Goal: Find specific page/section: Find specific page/section

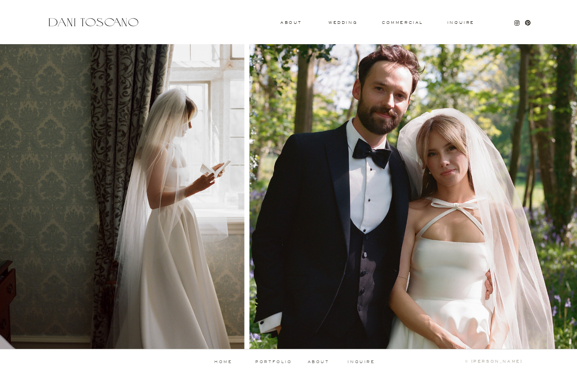
scroll to position [852, 0]
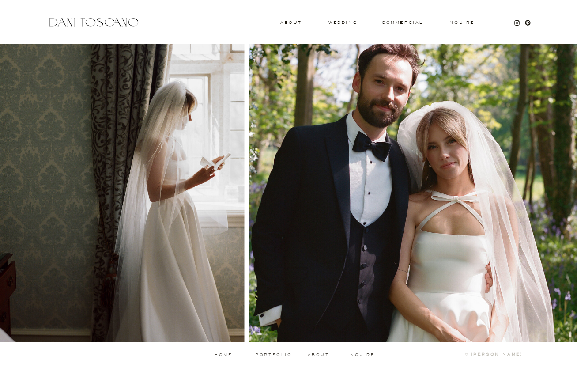
click at [316, 357] on p "about" at bounding box center [320, 355] width 24 height 4
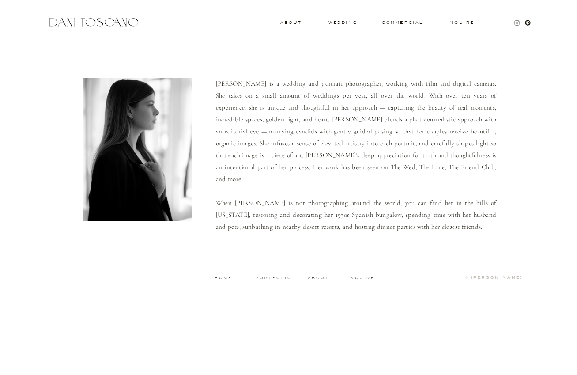
click at [517, 22] on icon at bounding box center [516, 23] width 3 height 3
click at [108, 29] on div "Inquire commercial wedding About Dani is a wedding and portrait photographer, w…" at bounding box center [288, 149] width 577 height 298
click at [108, 25] on div at bounding box center [93, 22] width 94 height 12
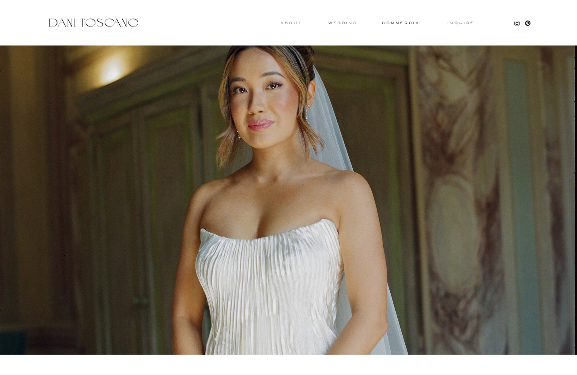
click at [288, 21] on h3 "About" at bounding box center [289, 22] width 19 height 3
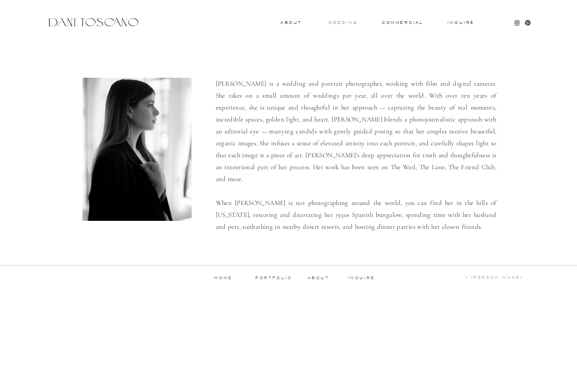
click at [343, 21] on h3 "wedding" at bounding box center [343, 22] width 29 height 3
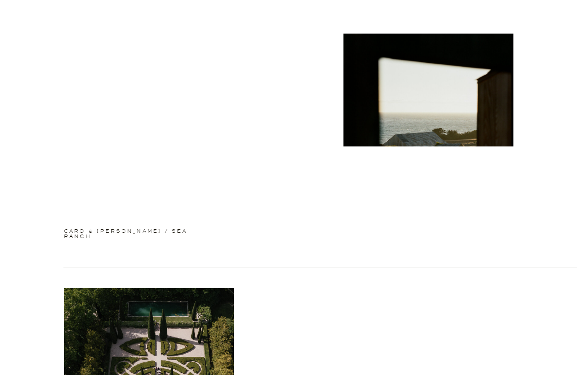
scroll to position [744, 0]
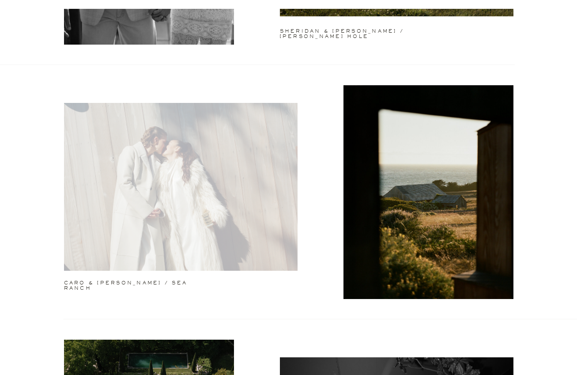
click at [257, 163] on div at bounding box center [181, 187] width 234 height 168
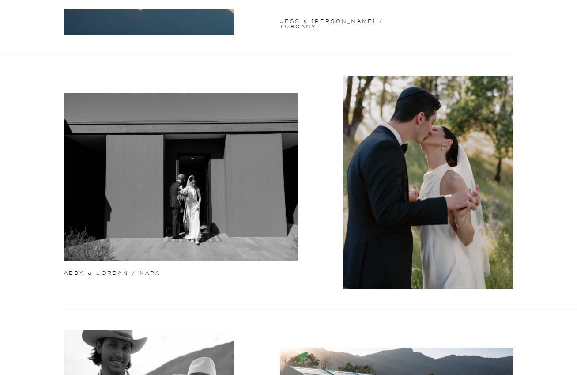
scroll to position [0, 0]
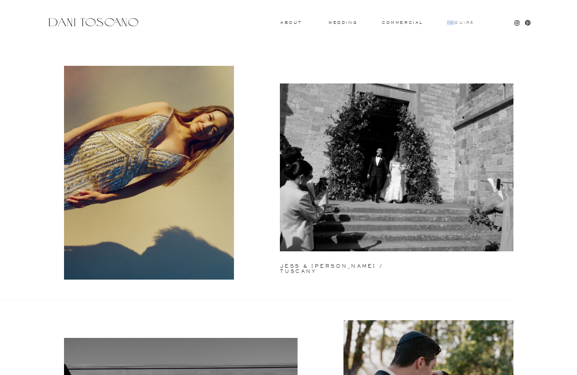
click at [461, 21] on h3 "Inquire" at bounding box center [461, 23] width 28 height 4
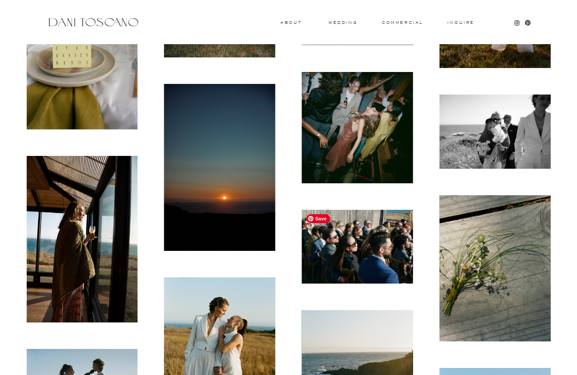
scroll to position [1667, 0]
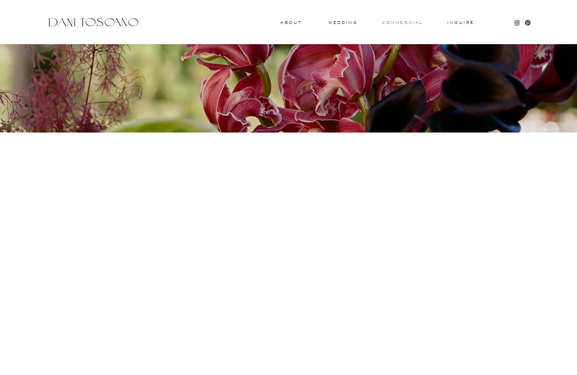
click at [401, 24] on h3 "commercial" at bounding box center [402, 23] width 41 height 4
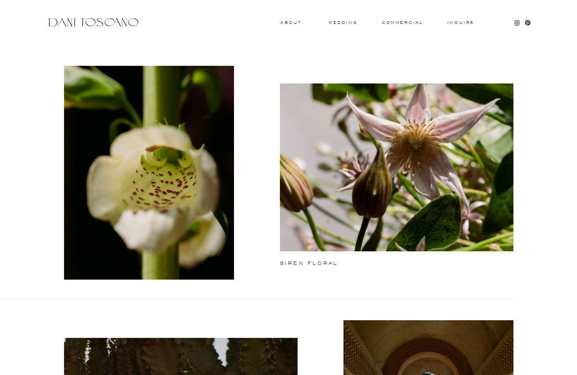
click at [106, 27] on div at bounding box center [93, 22] width 94 height 12
